Goal: Browse casually: Explore the website without a specific task or goal

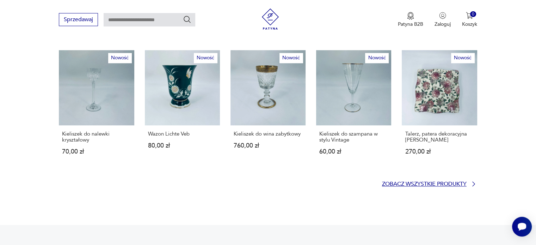
click at [403, 181] on p "Zobacz wszystkie produkty" at bounding box center [424, 183] width 85 height 5
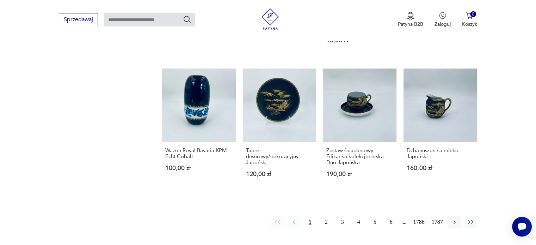
scroll to position [560, 0]
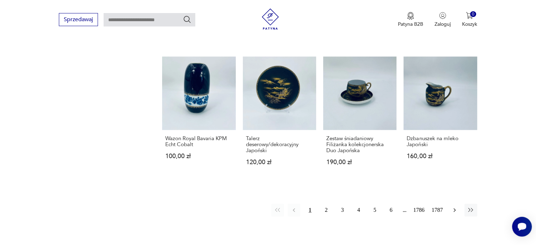
click at [455, 206] on icon "button" at bounding box center [454, 209] width 7 height 7
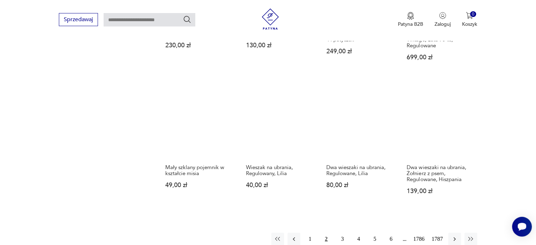
scroll to position [549, 0]
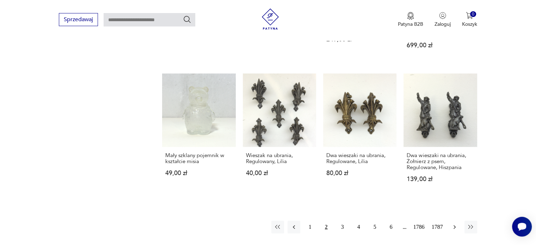
click at [456, 226] on icon "button" at bounding box center [454, 226] width 7 height 7
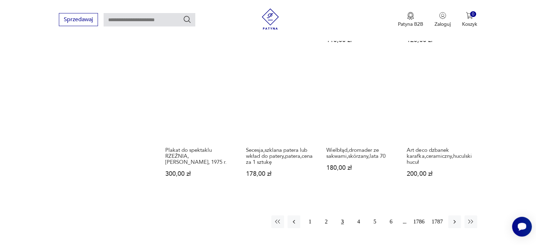
scroll to position [584, 0]
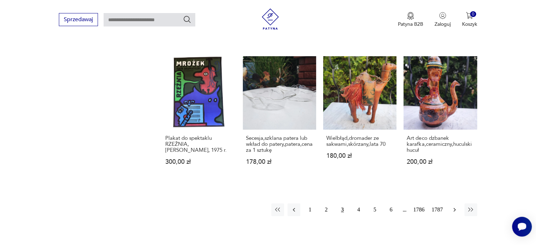
click at [452, 207] on icon "button" at bounding box center [454, 209] width 7 height 7
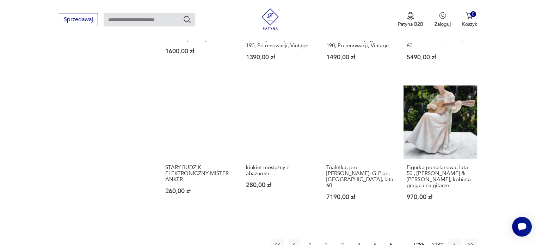
scroll to position [584, 0]
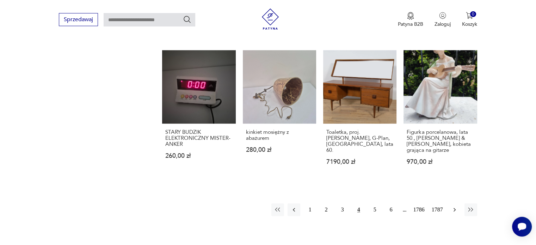
click at [451, 206] on icon "button" at bounding box center [454, 209] width 7 height 7
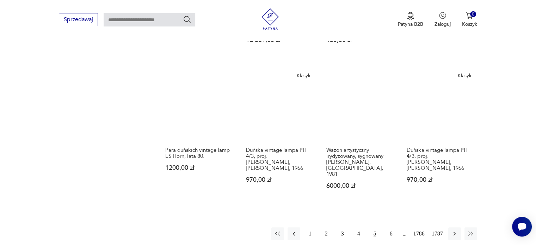
scroll to position [584, 0]
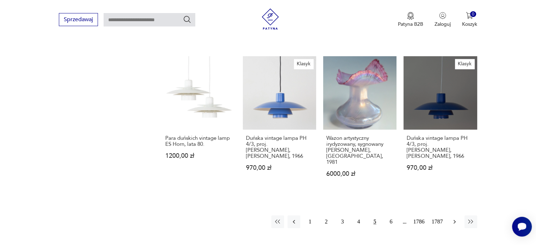
click at [455, 218] on icon "button" at bounding box center [454, 221] width 7 height 7
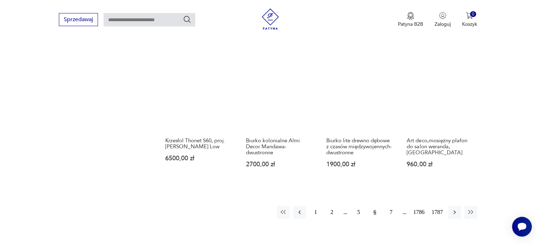
scroll to position [620, 0]
